Goal: Transaction & Acquisition: Purchase product/service

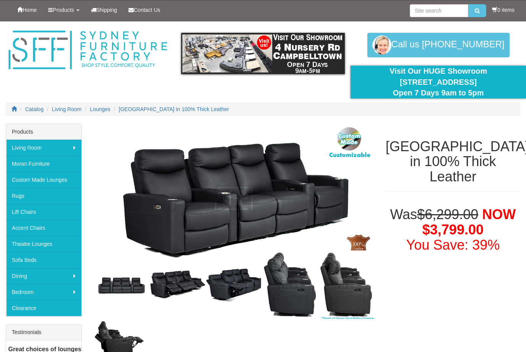
select select "1952"
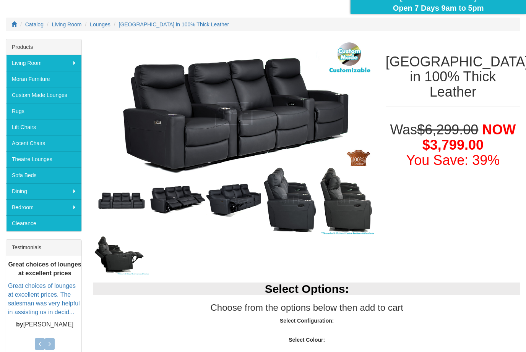
select select "1952"
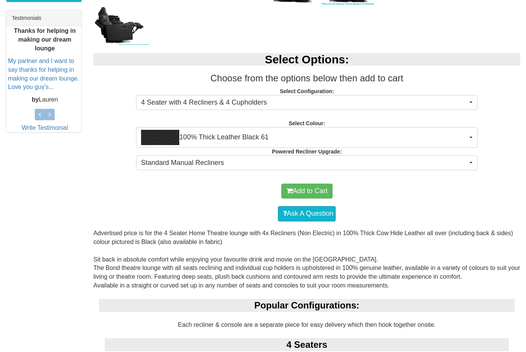
scroll to position [314, 0]
click at [470, 140] on button "100% Thick Leather Black 61" at bounding box center [306, 137] width 341 height 21
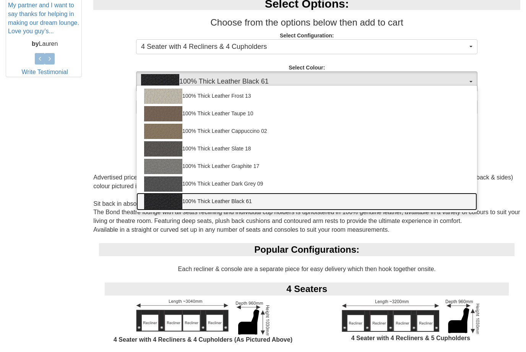
scroll to position [387, 0]
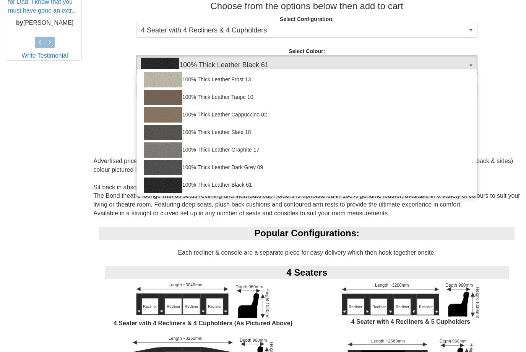
click at [522, 194] on div at bounding box center [263, 176] width 526 height 352
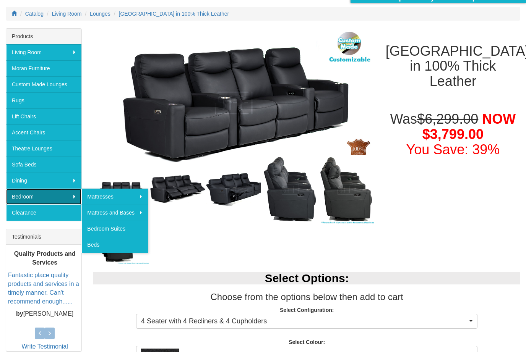
scroll to position [93, 0]
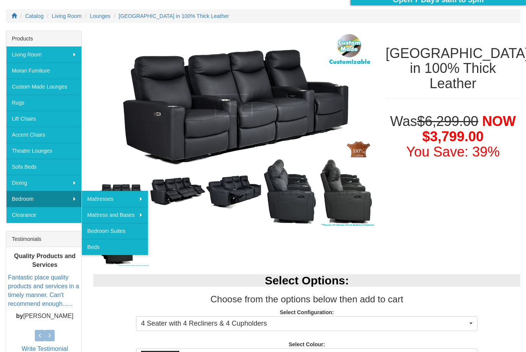
click at [169, 131] on img at bounding box center [233, 106] width 280 height 150
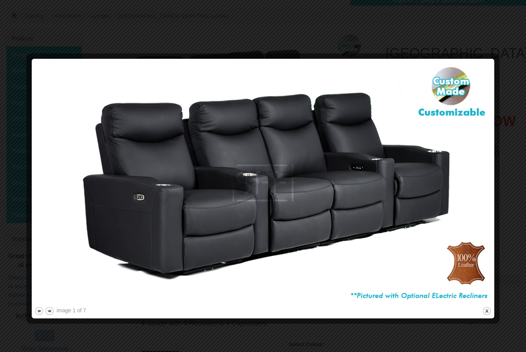
click at [520, 89] on div at bounding box center [263, 176] width 526 height 352
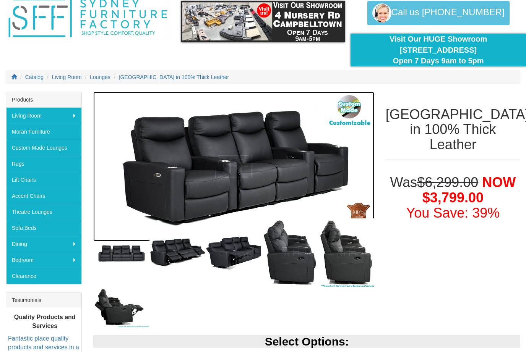
scroll to position [0, 0]
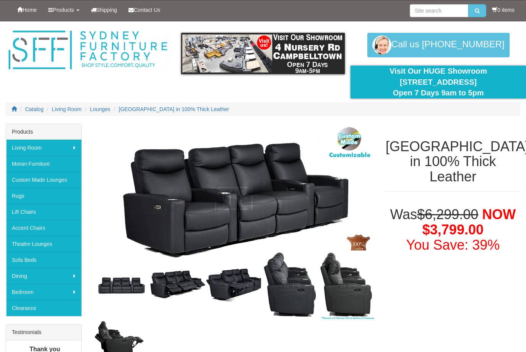
click at [35, 242] on link "Theatre Lounges" at bounding box center [43, 244] width 75 height 16
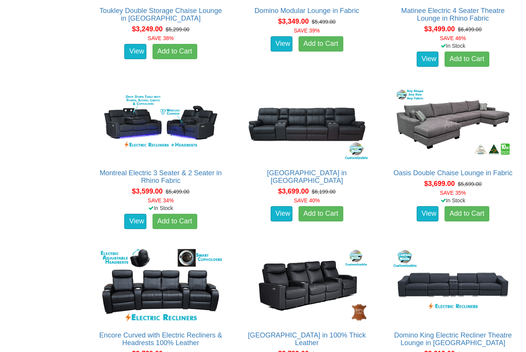
scroll to position [1410, 0]
